Goal: Task Accomplishment & Management: Complete application form

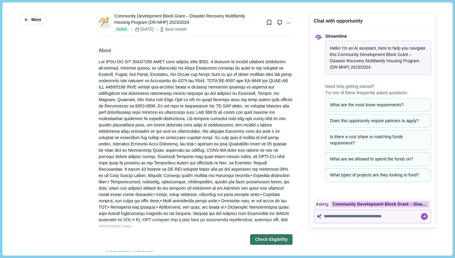
scroll to position [1200, 0]
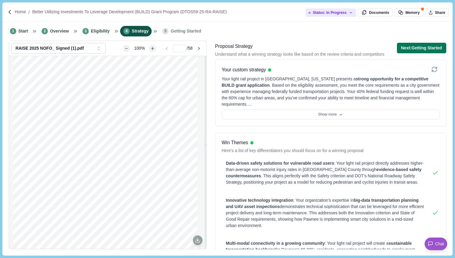
scroll to position [543, 0]
